Goal: Transaction & Acquisition: Purchase product/service

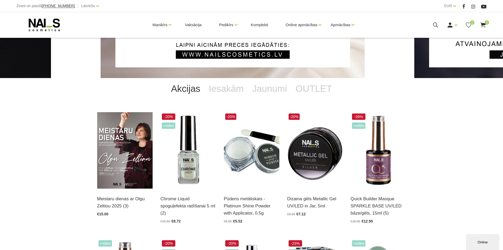
scroll to position [53, 0]
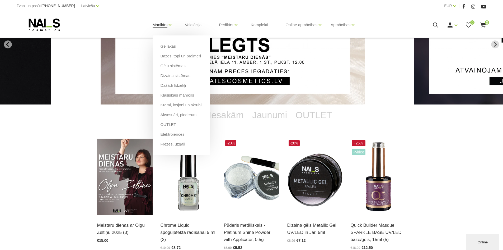
click at [157, 25] on link "Manikīrs" at bounding box center [160, 24] width 15 height 21
click at [168, 45] on link "Gēllakas" at bounding box center [168, 46] width 15 height 6
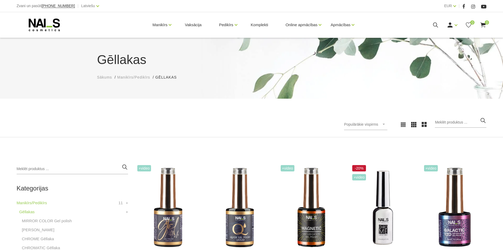
scroll to position [79, 0]
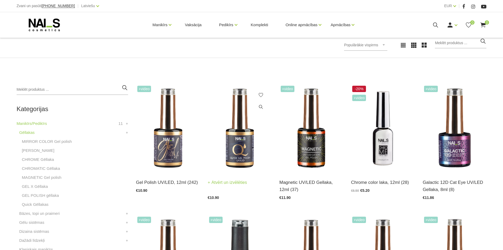
click at [239, 129] on img at bounding box center [240, 128] width 64 height 88
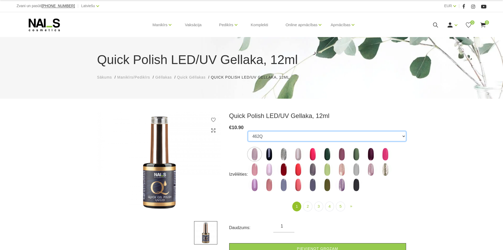
click at [303, 136] on select "462Q 401Q 443Q 445Q 569Q 560Q 552Q 568Q 510Q 413Q 529Q 484Q 511Q 565Q 459Q 538Q…" at bounding box center [327, 136] width 158 height 10
click at [304, 132] on select "462Q 401Q 443Q 445Q 569Q 560Q 552Q 568Q 510Q 413Q 529Q 484Q 511Q 565Q 459Q 538Q…" at bounding box center [327, 136] width 158 height 10
select select "5725"
click at [261, 136] on select "462Q 401Q 443Q 445Q 569Q 560Q 552Q 568Q 510Q 413Q 529Q 484Q 511Q 565Q 459Q 538Q…" at bounding box center [327, 136] width 158 height 10
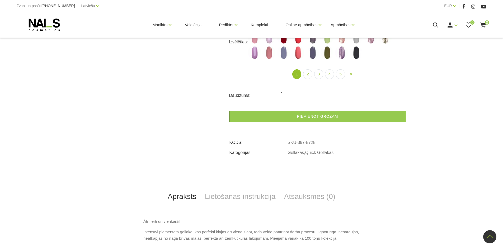
scroll to position [79, 0]
